Goal: Information Seeking & Learning: Learn about a topic

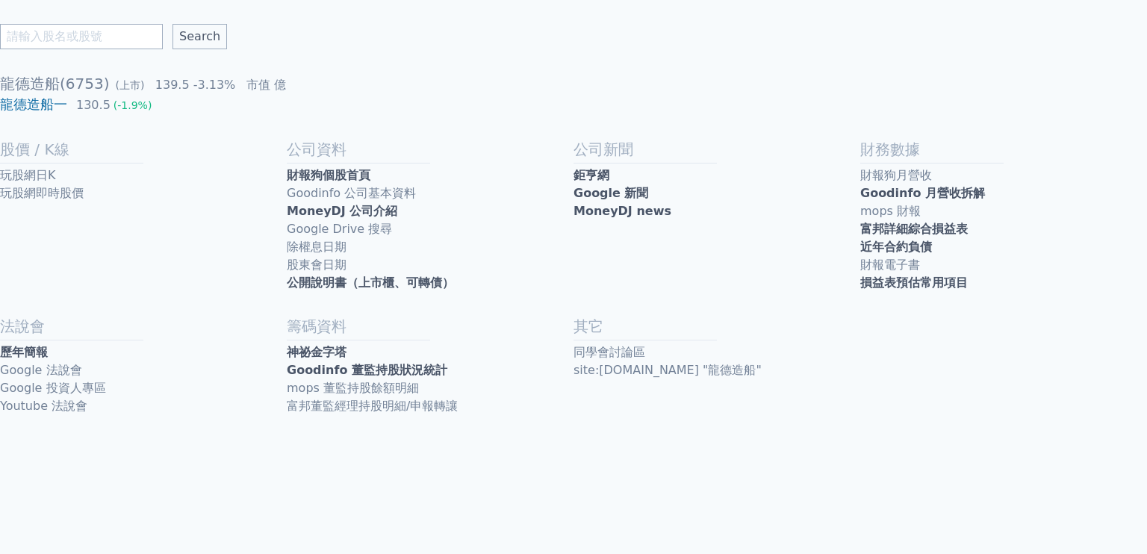
click at [107, 44] on input "text" at bounding box center [81, 36] width 163 height 25
type input "R"
type input "均豪"
click at [172, 24] on input "Search" at bounding box center [199, 36] width 55 height 25
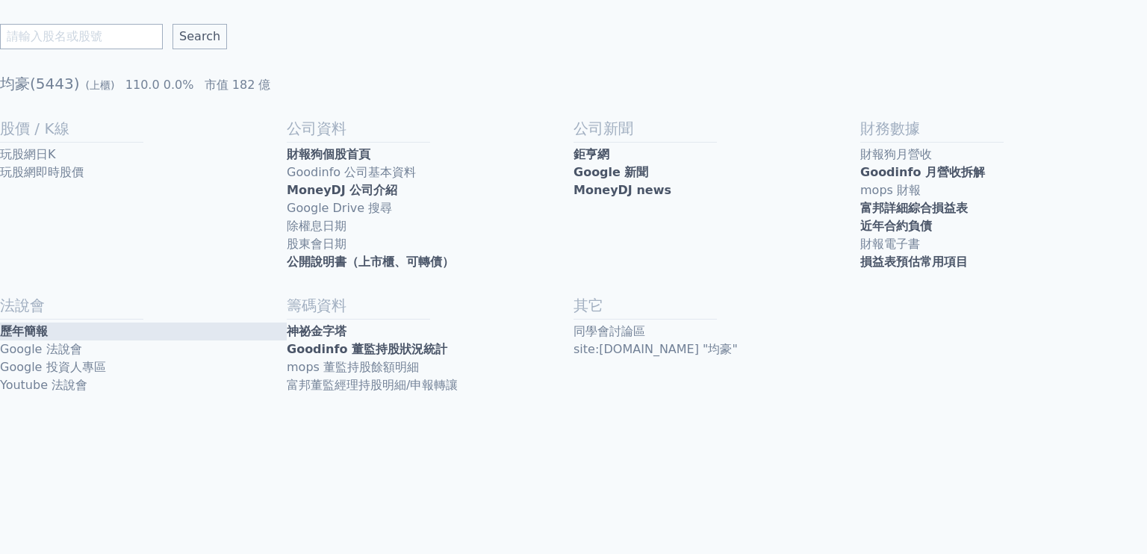
click at [56, 324] on link "歷年簡報" at bounding box center [143, 332] width 287 height 18
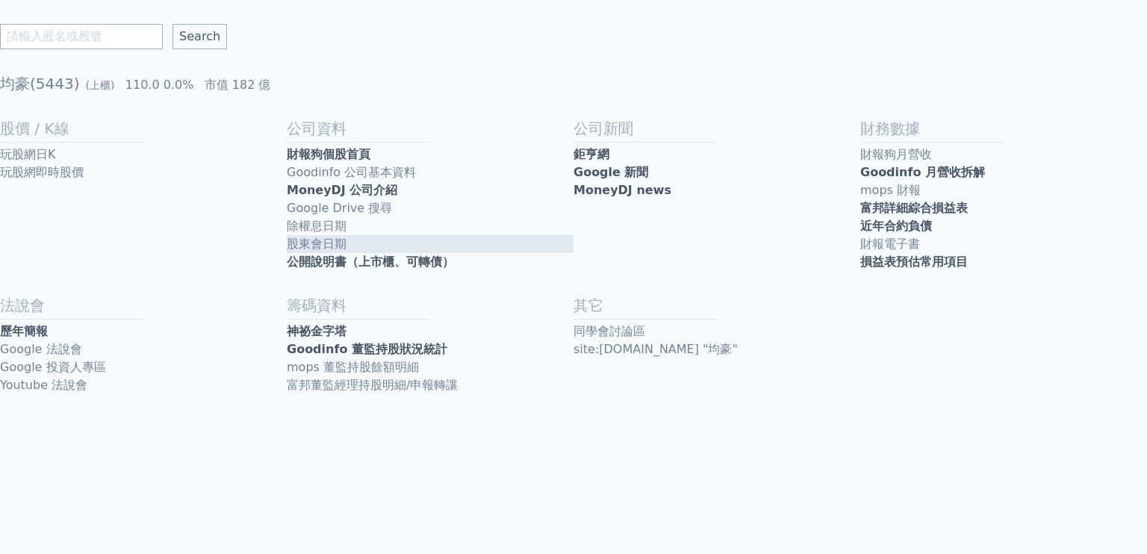
click at [289, 251] on link "股東會日期" at bounding box center [430, 244] width 287 height 18
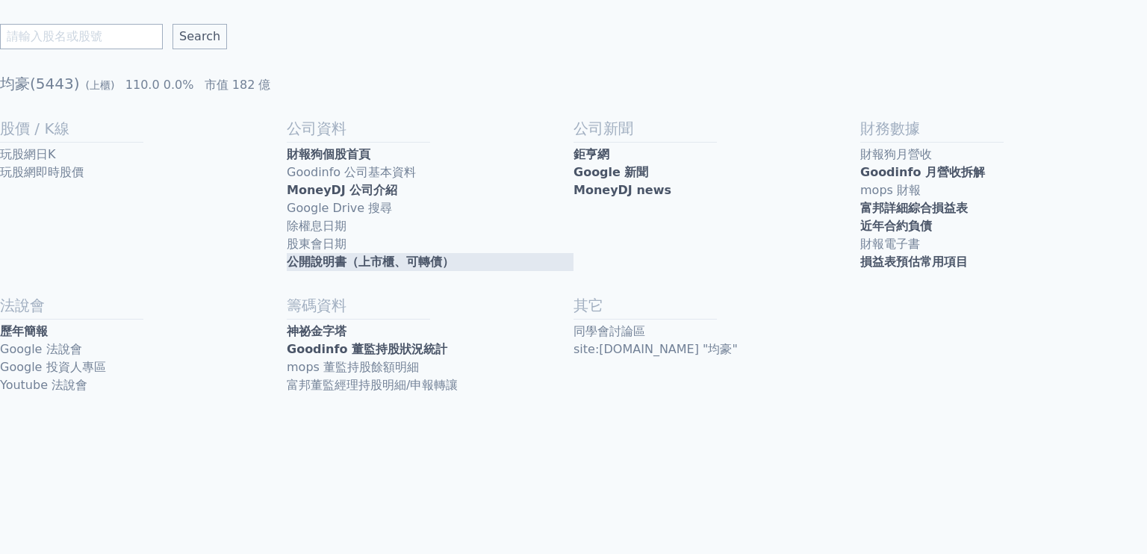
click at [397, 267] on link "公開說明書（上市櫃、可轉債）" at bounding box center [430, 262] width 287 height 18
